Goal: Information Seeking & Learning: Find specific fact

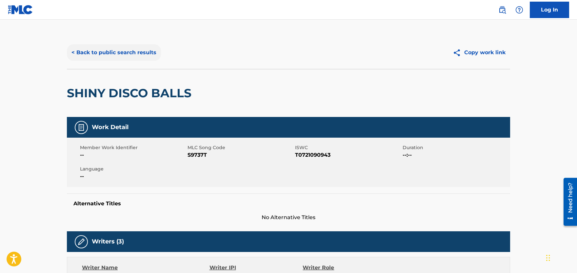
click at [139, 49] on button "< Back to public search results" at bounding box center [114, 52] width 94 height 16
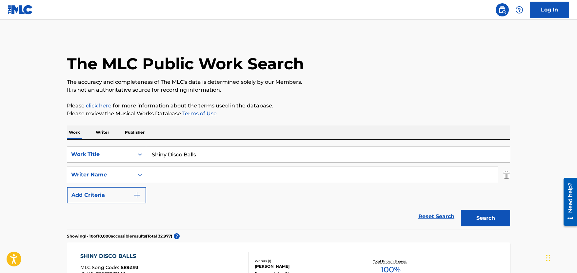
drag, startPoint x: 193, startPoint y: 158, endPoint x: 39, endPoint y: 154, distance: 154.5
click at [146, 154] on input "Shiny Disco Balls" at bounding box center [328, 154] width 364 height 16
paste input "Leave It All Behind"
type input "Leave It All Behind"
click at [164, 170] on input "Search Form" at bounding box center [322, 175] width 352 height 16
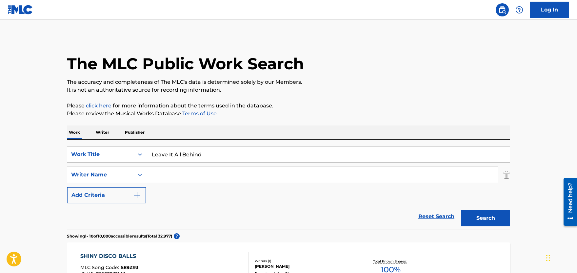
paste input "[DEMOGRAPHIC_DATA][PERSON_NAME]"
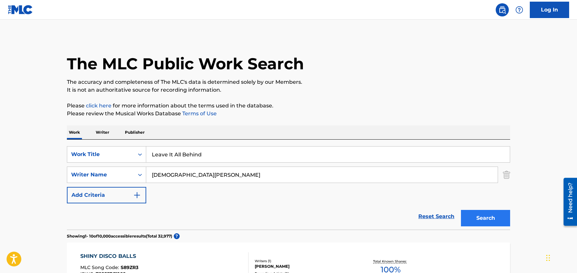
type input "[DEMOGRAPHIC_DATA][PERSON_NAME]"
click at [477, 214] on button "Search" at bounding box center [485, 218] width 49 height 16
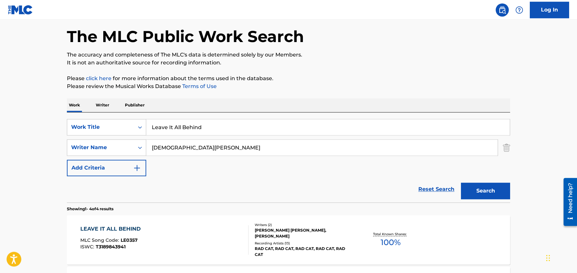
scroll to position [72, 0]
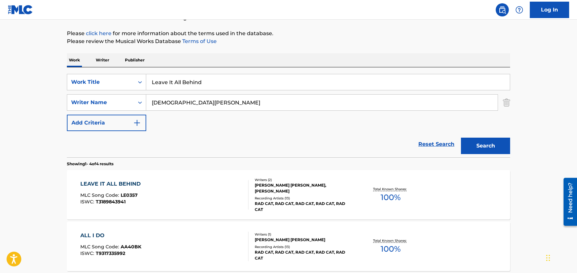
click at [87, 183] on div "LEAVE IT ALL BEHIND" at bounding box center [112, 184] width 64 height 8
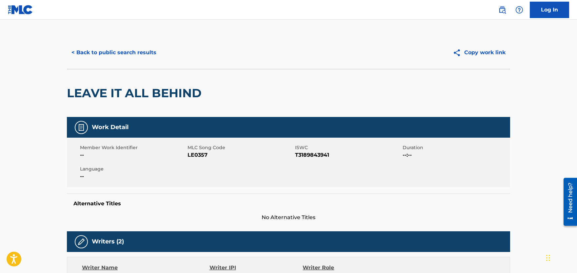
scroll to position [180, 0]
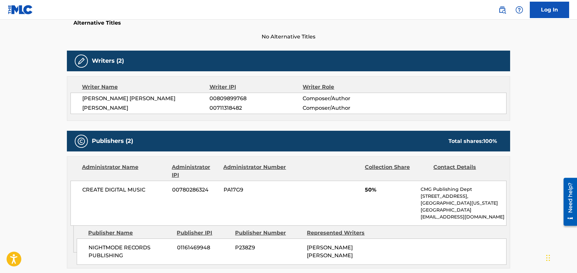
click at [454, 217] on p "[EMAIL_ADDRESS][DOMAIN_NAME]" at bounding box center [464, 216] width 86 height 7
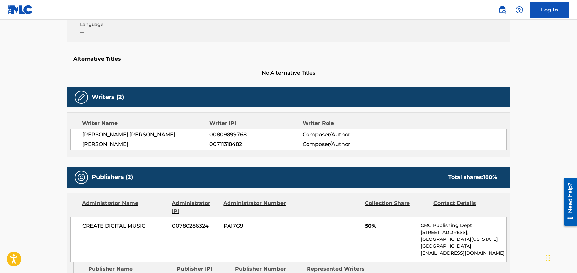
scroll to position [0, 0]
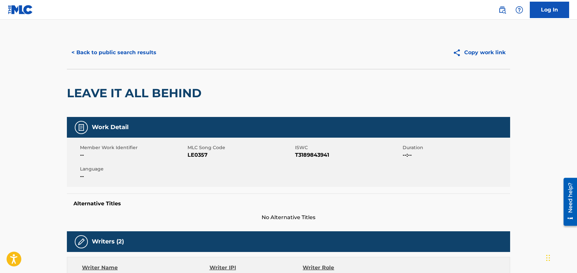
click at [301, 153] on span "T3189843941" at bounding box center [348, 155] width 106 height 8
copy span "T3189843941"
click at [116, 48] on button "< Back to public search results" at bounding box center [114, 52] width 94 height 16
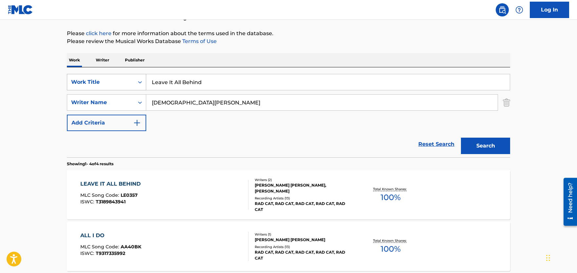
drag, startPoint x: 212, startPoint y: 87, endPoint x: 71, endPoint y: 84, distance: 140.7
click at [146, 84] on input "Leave It All Behind" at bounding box center [328, 82] width 364 height 16
paste input "ove Machine"
type input "Love Machine"
drag, startPoint x: 203, startPoint y: 103, endPoint x: 90, endPoint y: 103, distance: 113.1
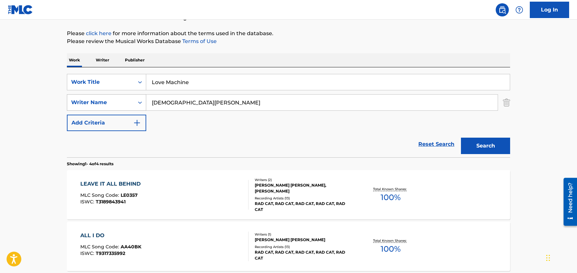
click at [146, 103] on input "[DEMOGRAPHIC_DATA][PERSON_NAME]" at bounding box center [322, 102] width 352 height 16
paste input "[PERSON_NAME]"
type input "[PERSON_NAME]"
click at [493, 148] on button "Search" at bounding box center [485, 145] width 49 height 16
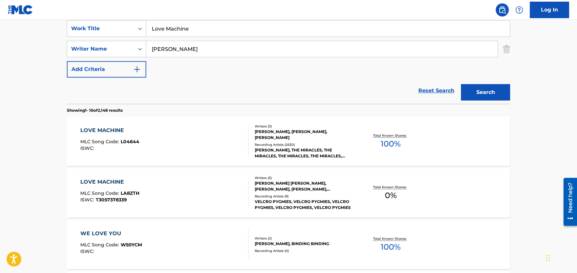
scroll to position [142, 0]
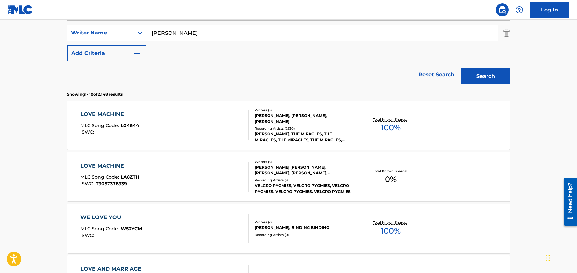
click at [105, 113] on div "LOVE MACHINE" at bounding box center [109, 114] width 59 height 8
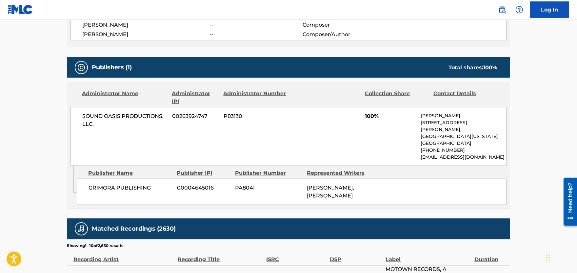
scroll to position [216, 0]
